Goal: Navigation & Orientation: Understand site structure

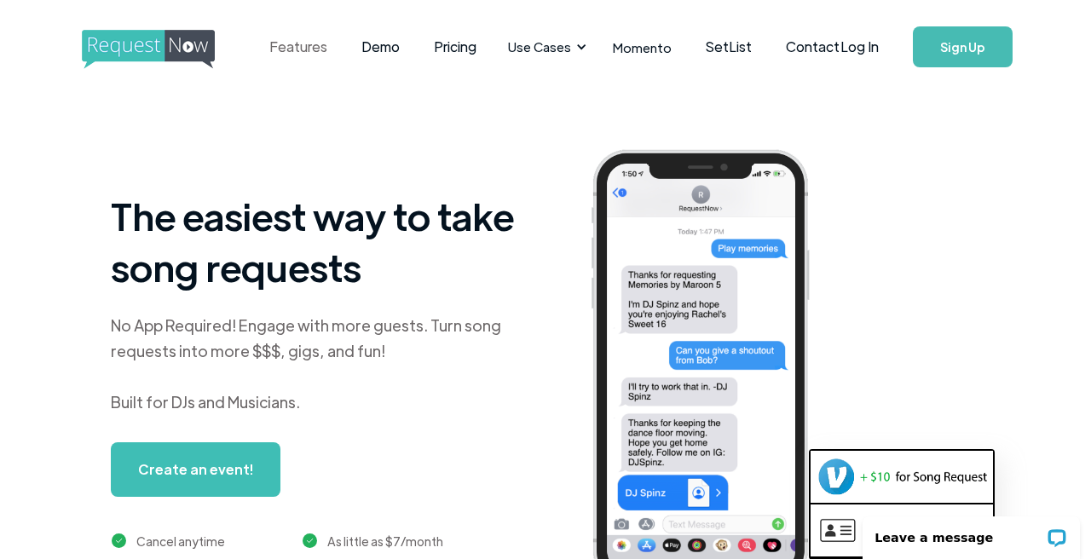
click at [317, 48] on link "Features" at bounding box center [298, 46] width 92 height 53
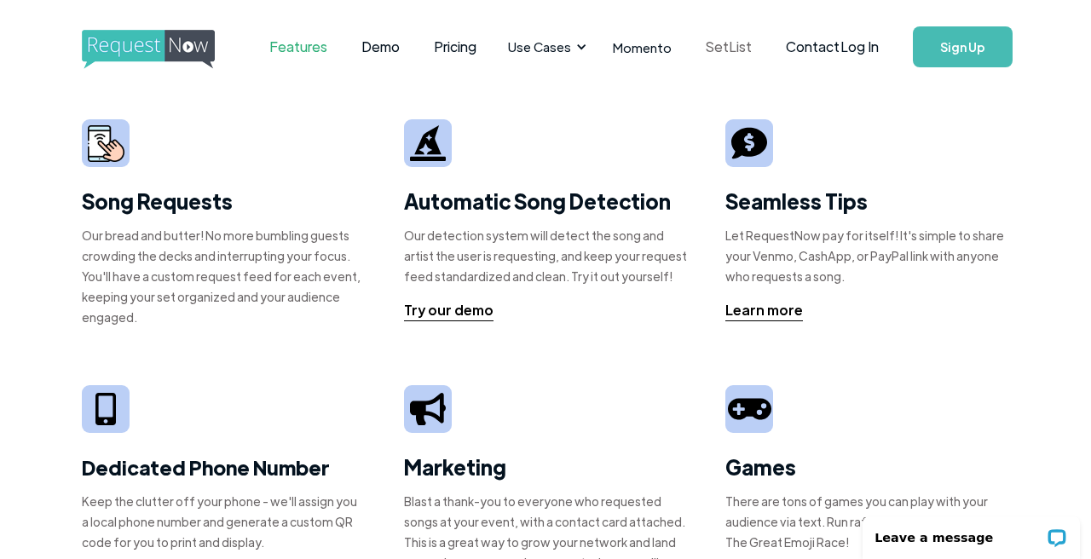
click at [707, 49] on link "SetList" at bounding box center [729, 46] width 80 height 53
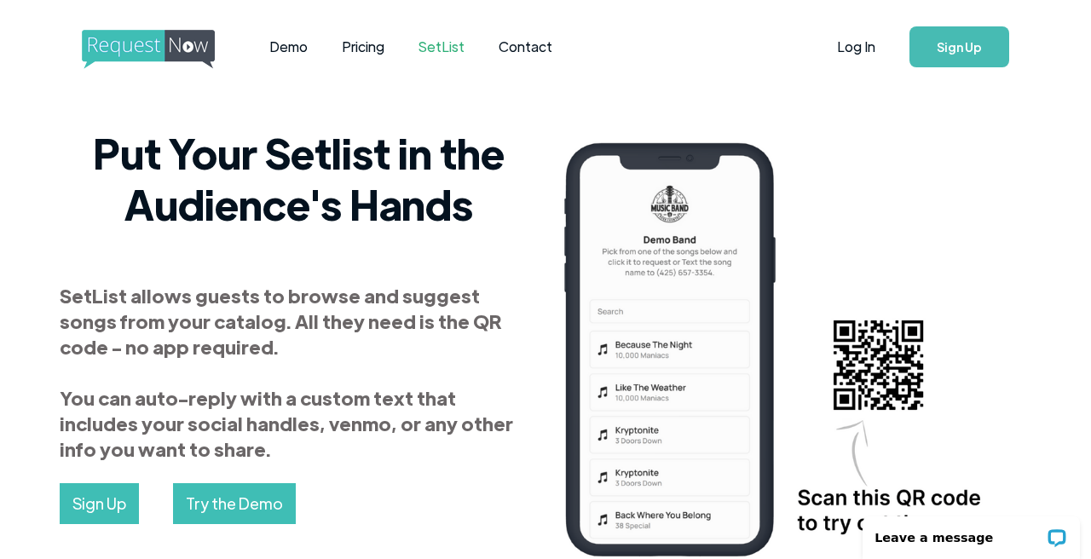
click at [192, 47] on img "home" at bounding box center [164, 49] width 164 height 39
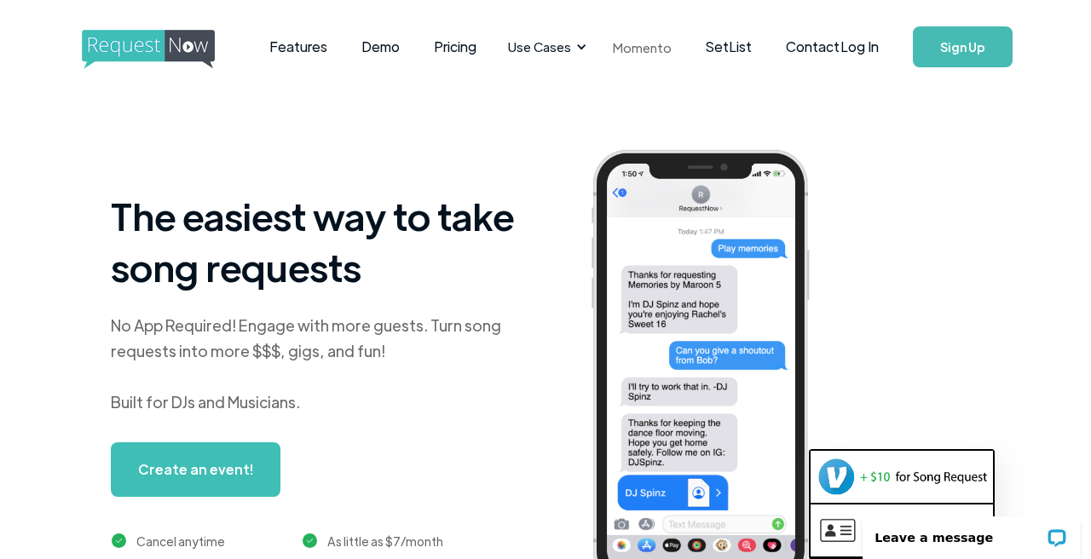
click at [608, 52] on link "Momento" at bounding box center [642, 47] width 93 height 50
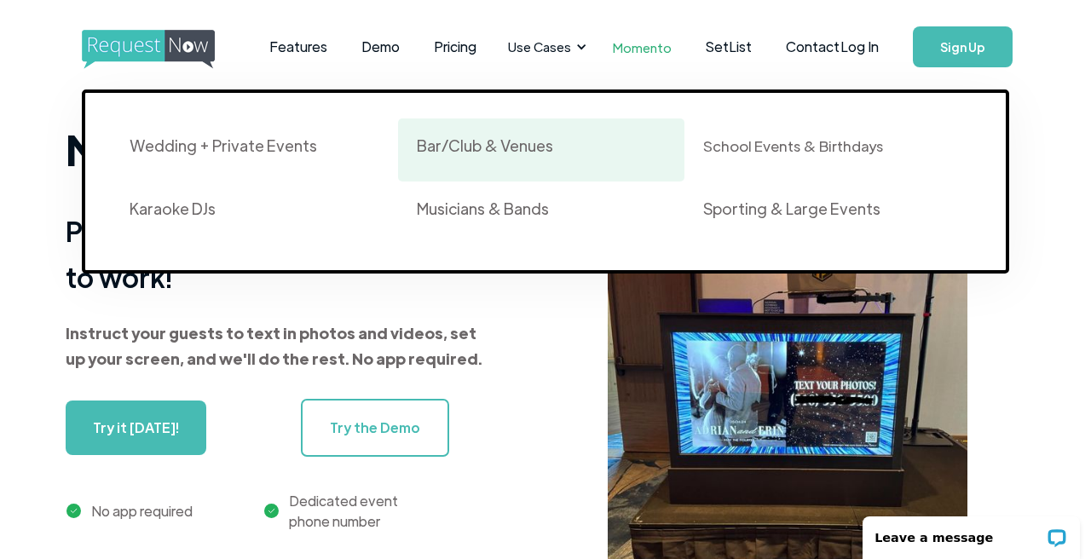
click at [468, 147] on div "Bar/Club & Venues" at bounding box center [485, 146] width 136 height 20
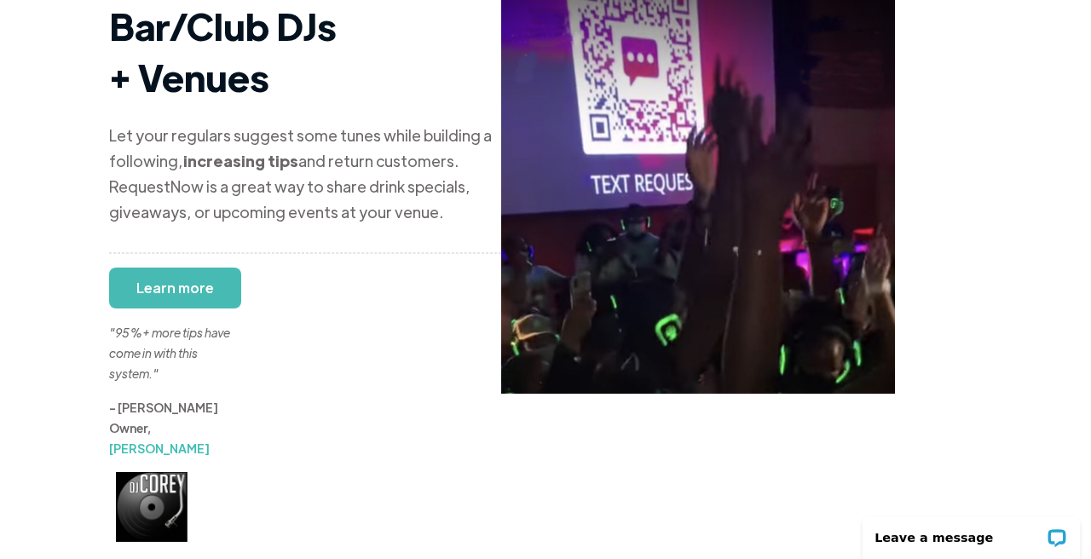
scroll to position [112, 0]
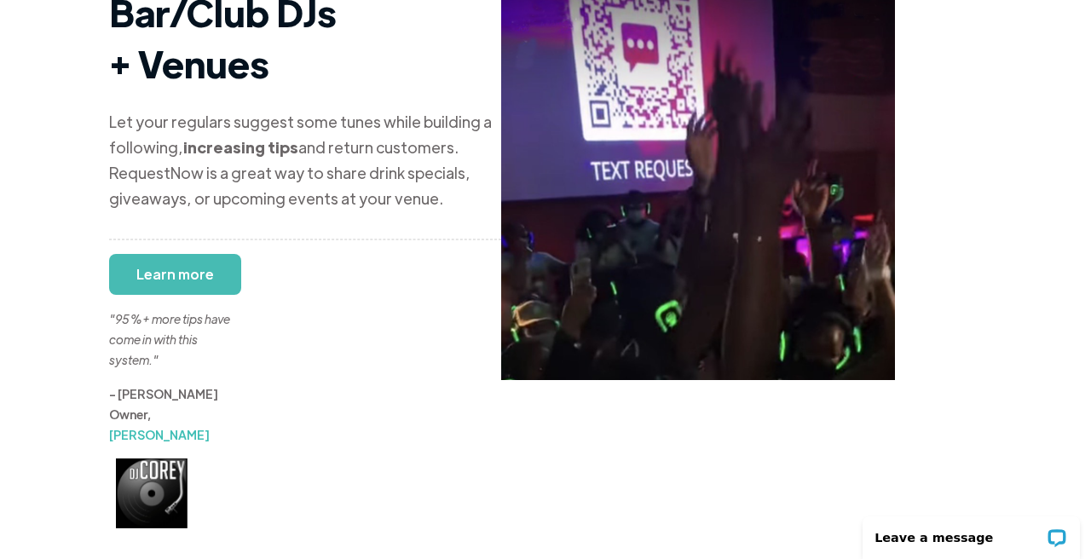
click at [190, 268] on div ""95%+ more tips have come in with this system."" at bounding box center [173, 319] width 128 height 102
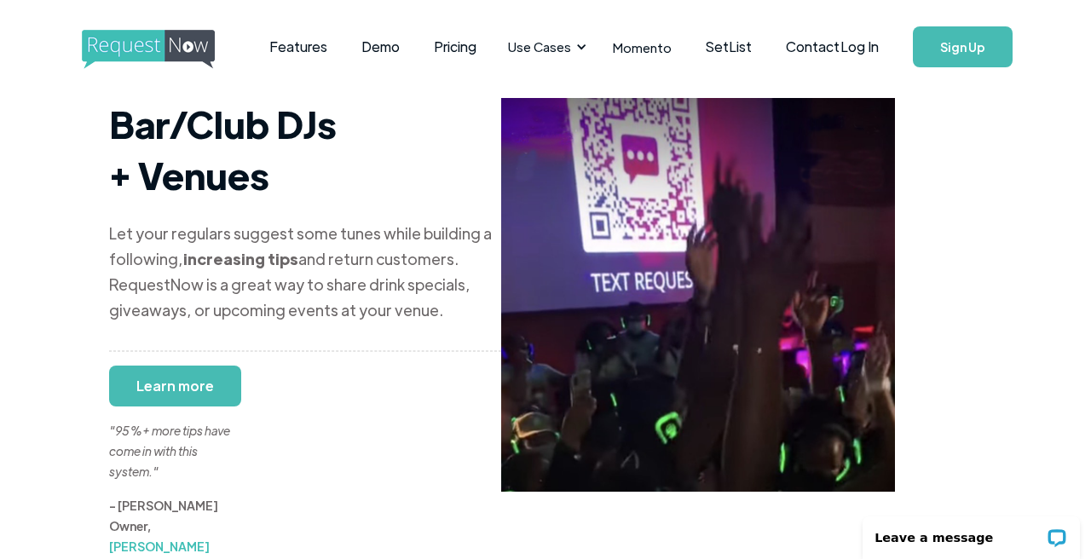
scroll to position [0, 0]
